Goal: Navigation & Orientation: Find specific page/section

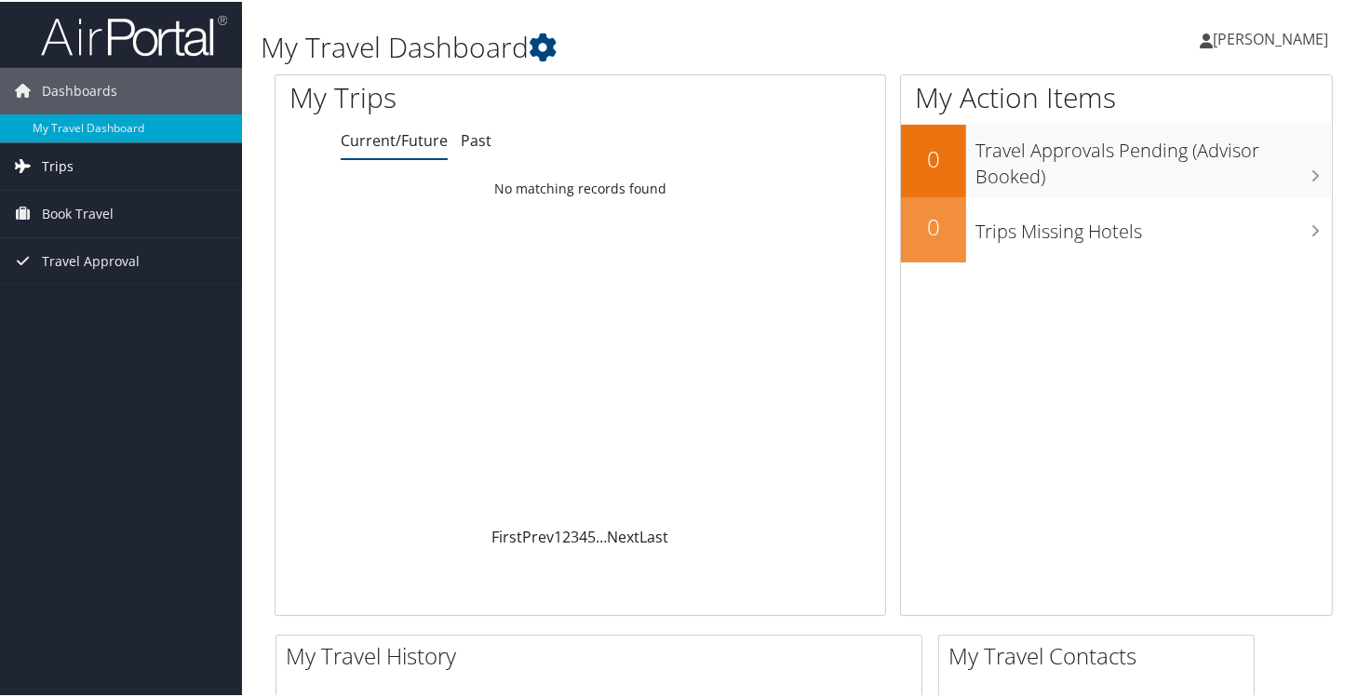
click at [63, 166] on span "Trips" at bounding box center [58, 165] width 32 height 47
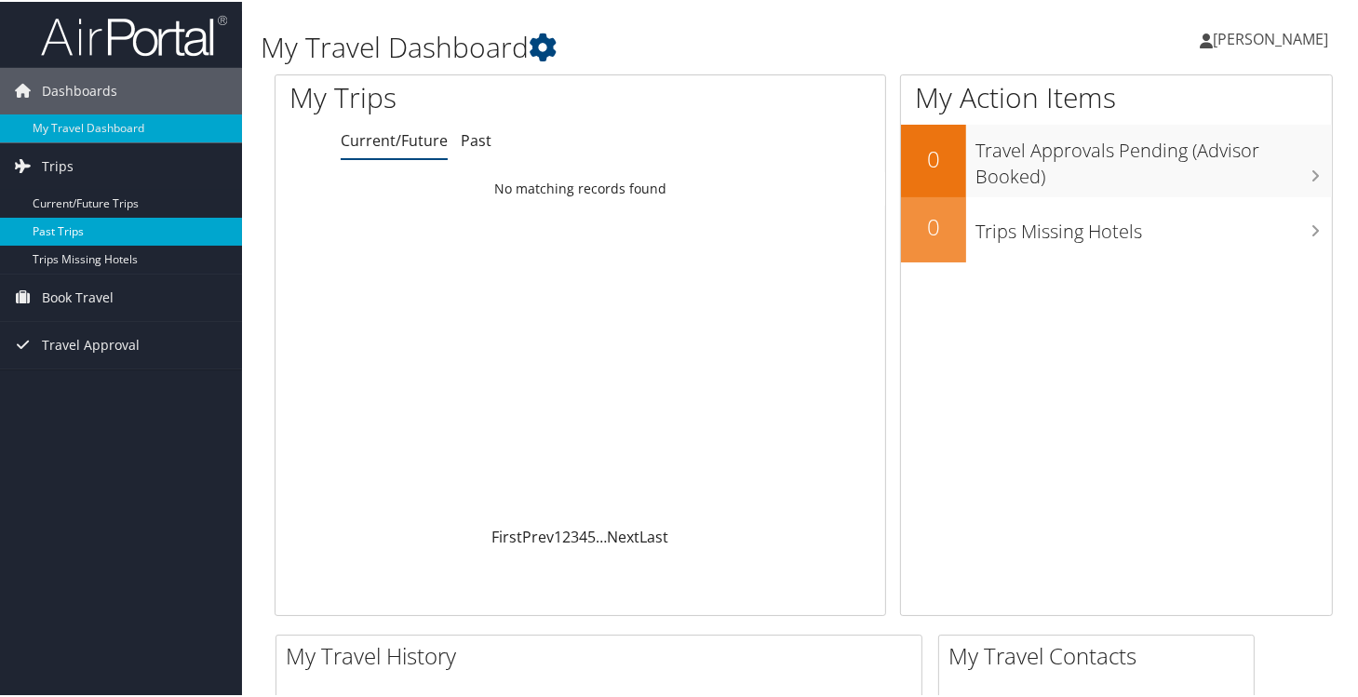
click at [59, 223] on link "Past Trips" at bounding box center [121, 230] width 242 height 28
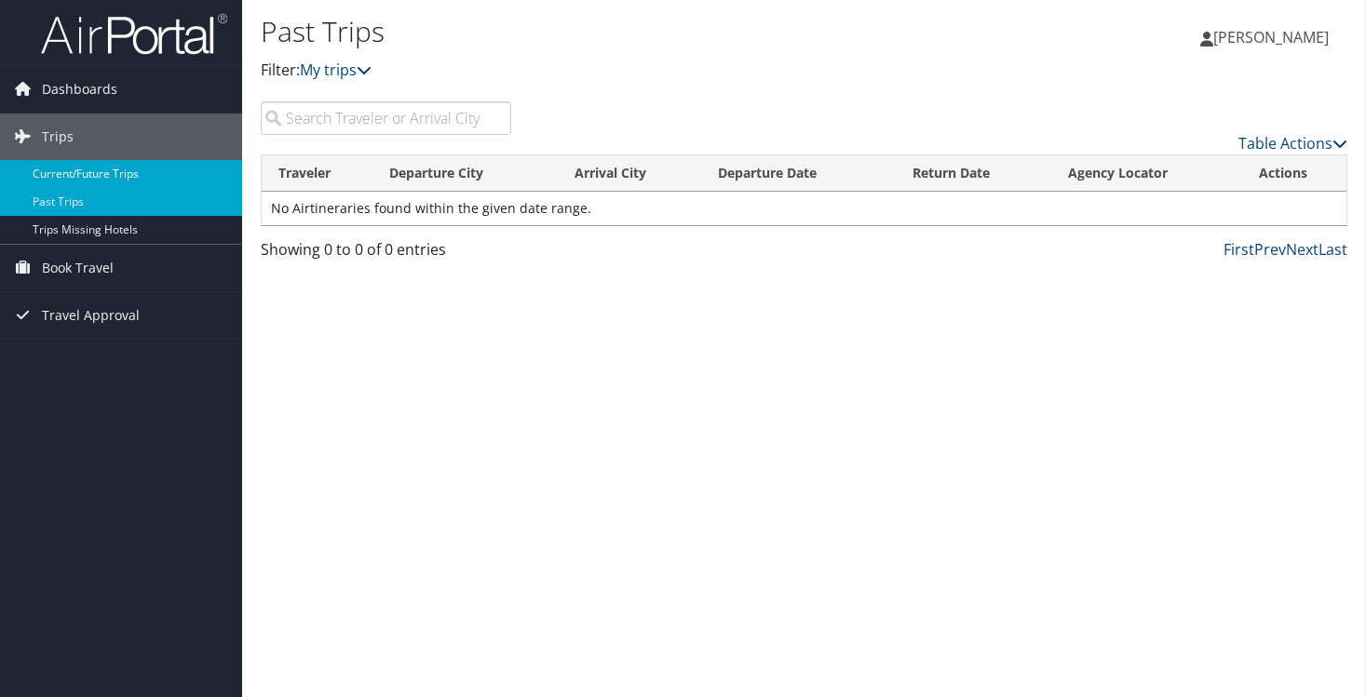
click at [88, 174] on link "Current/Future Trips" at bounding box center [121, 174] width 242 height 28
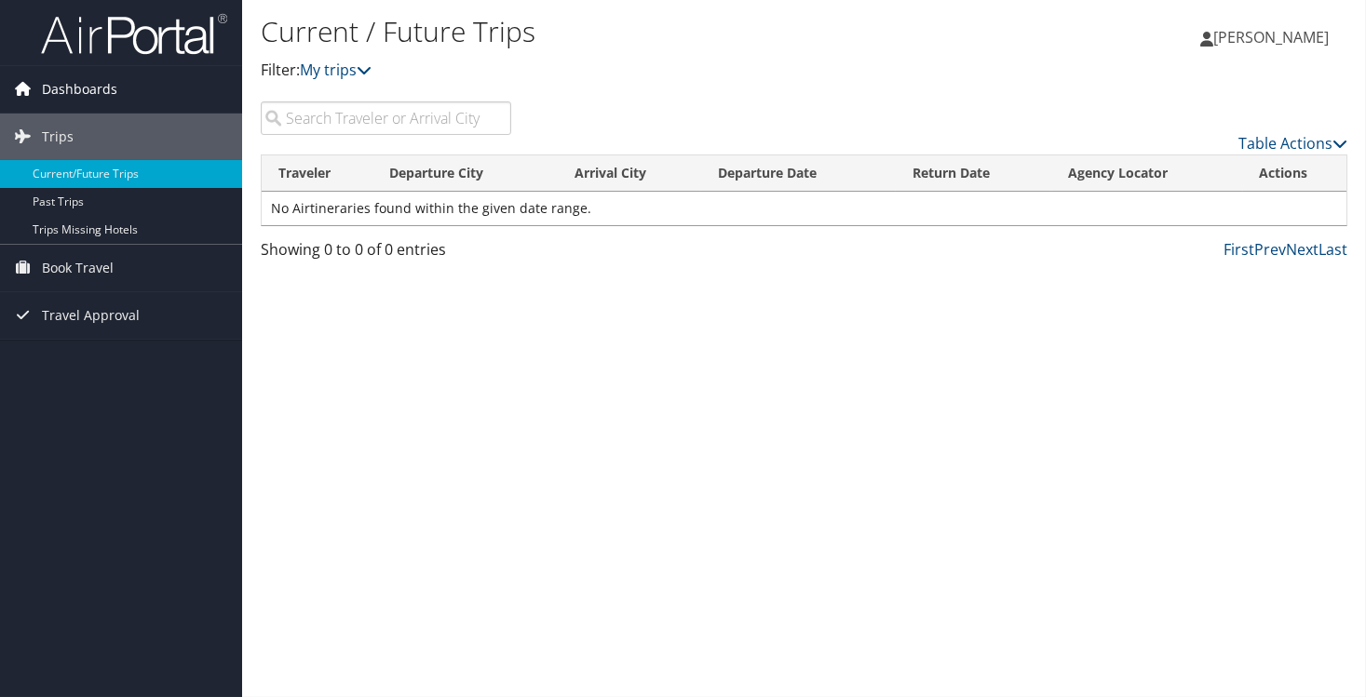
click at [121, 92] on link "Dashboards" at bounding box center [121, 89] width 242 height 47
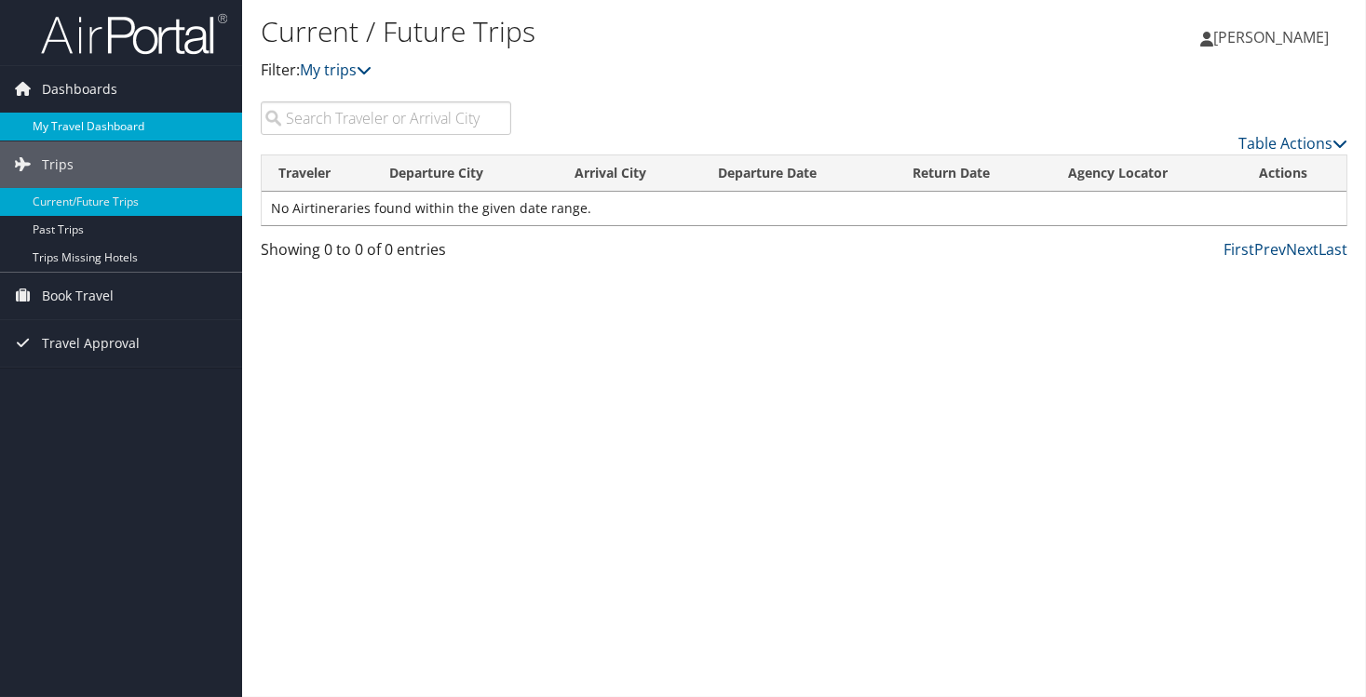
click at [111, 121] on link "My Travel Dashboard" at bounding box center [121, 127] width 242 height 28
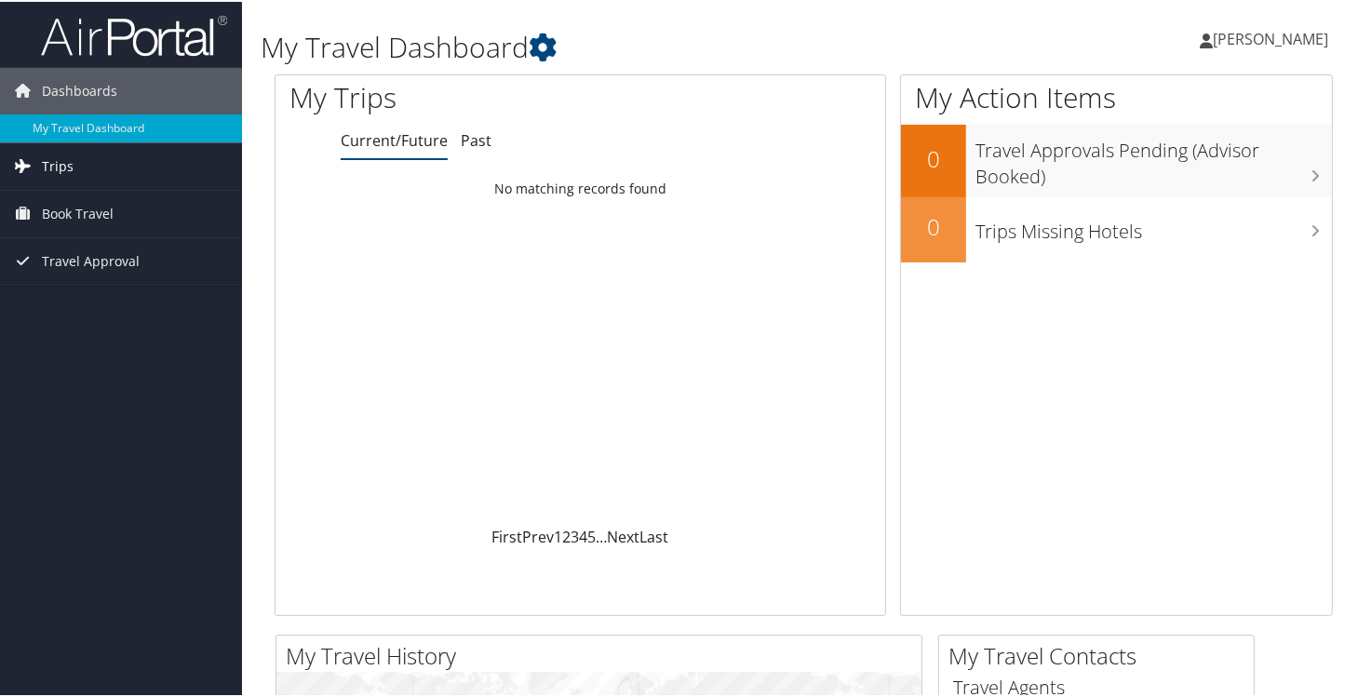
click at [61, 164] on span "Trips" at bounding box center [58, 165] width 32 height 47
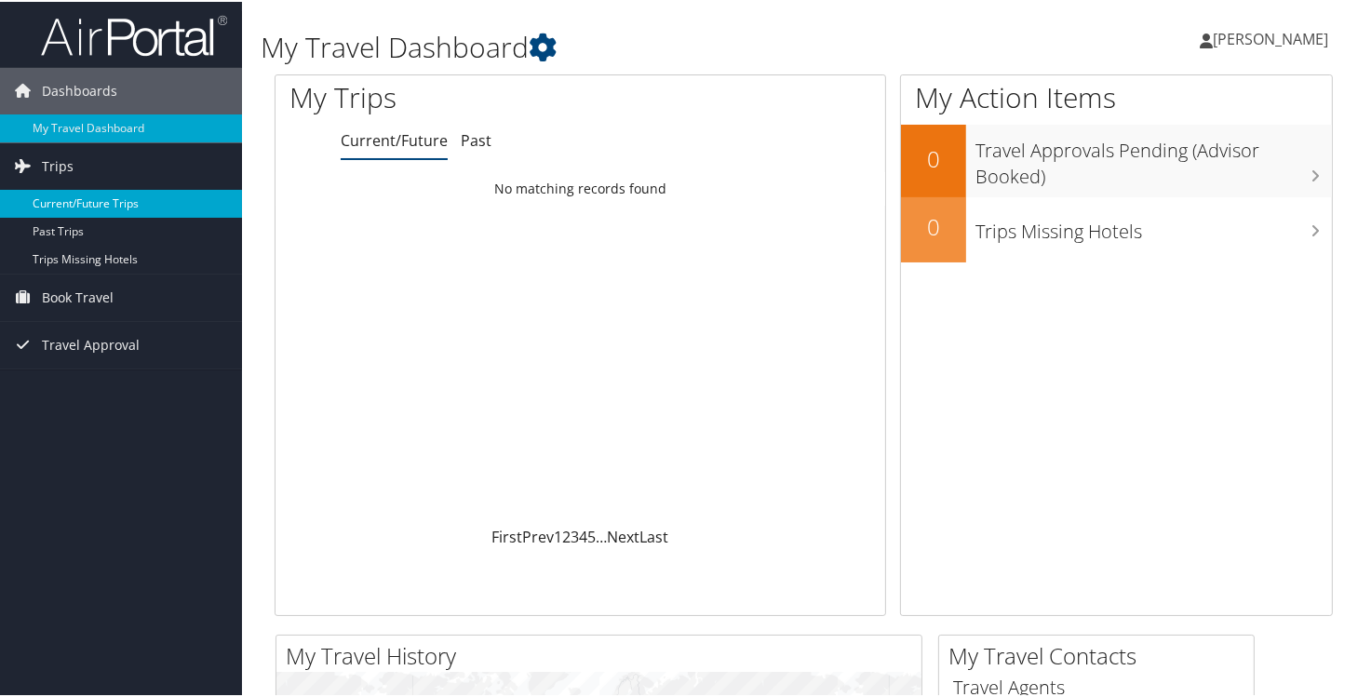
click at [94, 204] on link "Current/Future Trips" at bounding box center [121, 202] width 242 height 28
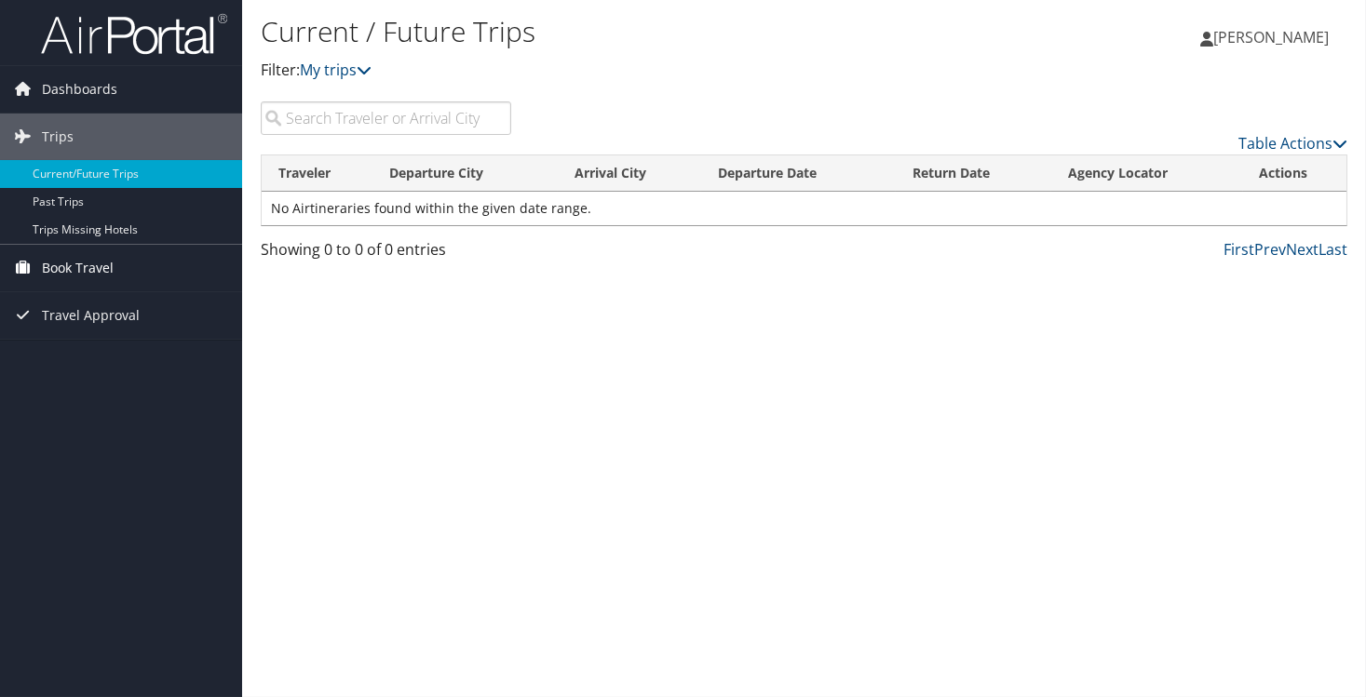
click at [115, 270] on link "Book Travel" at bounding box center [121, 268] width 242 height 47
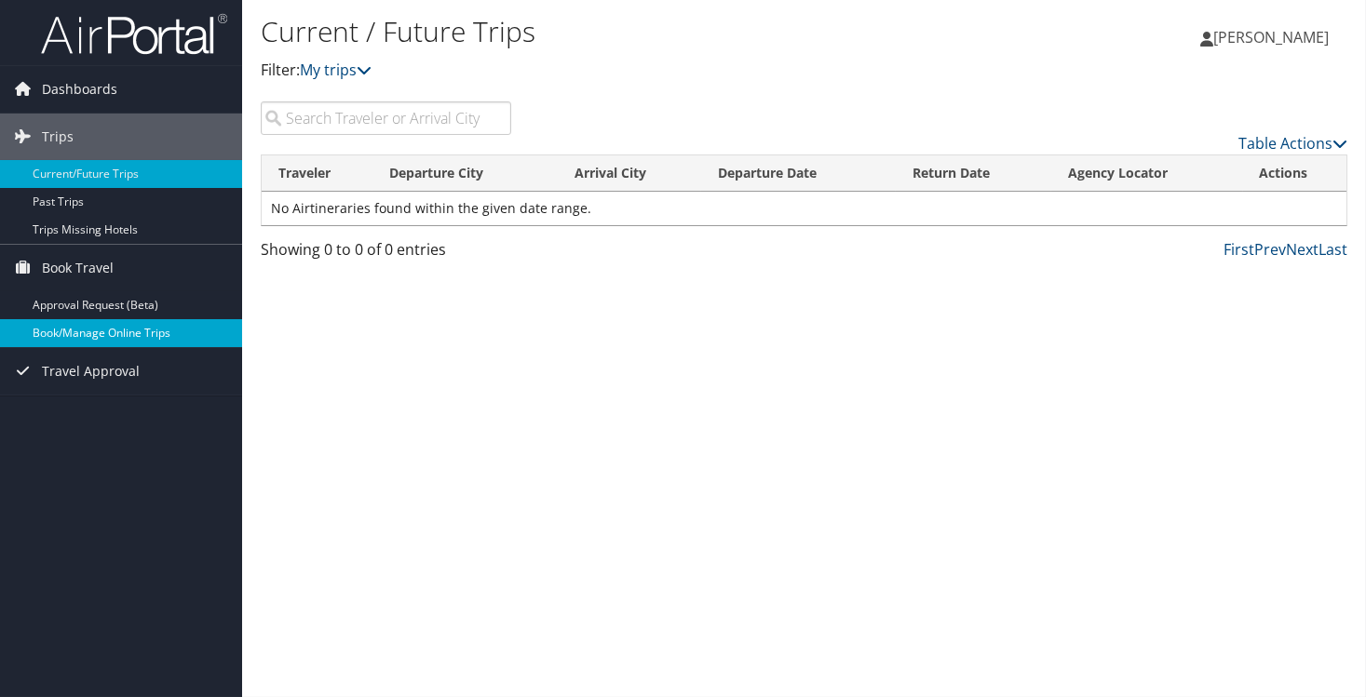
click at [113, 340] on link "Book/Manage Online Trips" at bounding box center [121, 333] width 242 height 28
